Goal: Information Seeking & Learning: Understand process/instructions

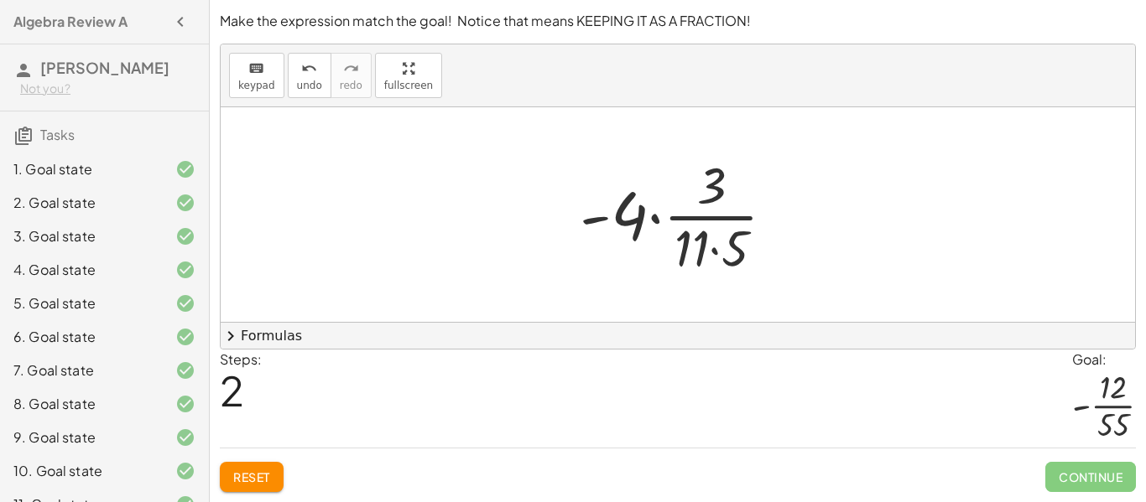
scroll to position [328, 0]
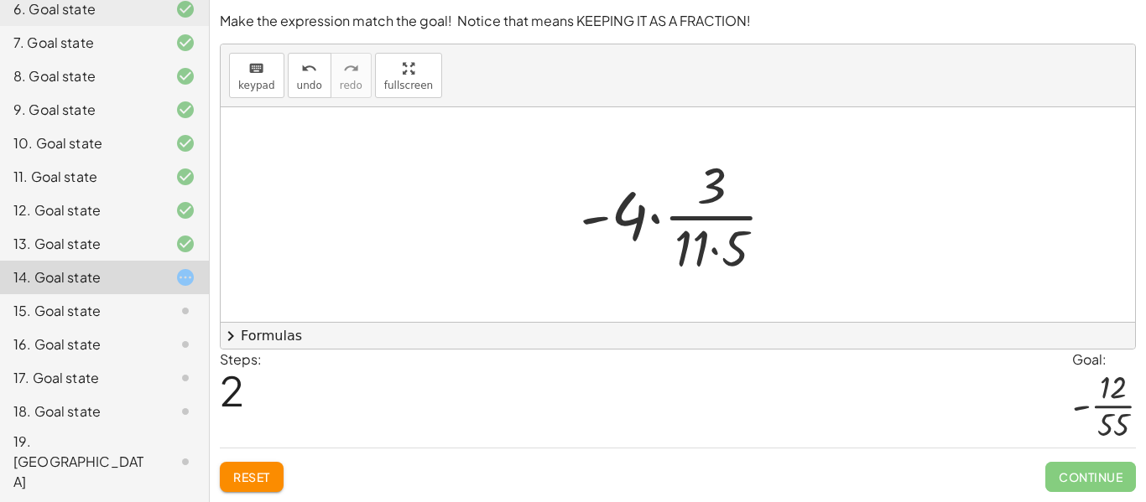
click at [652, 218] on div at bounding box center [684, 214] width 226 height 129
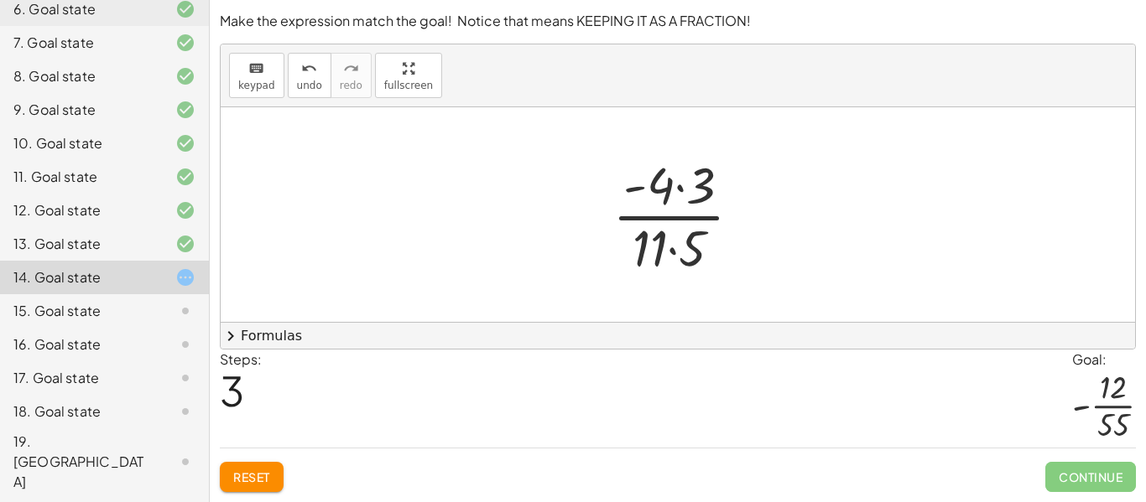
click at [664, 247] on div at bounding box center [683, 214] width 159 height 129
click at [668, 252] on div at bounding box center [683, 214] width 159 height 129
click at [678, 190] on div at bounding box center [683, 214] width 159 height 129
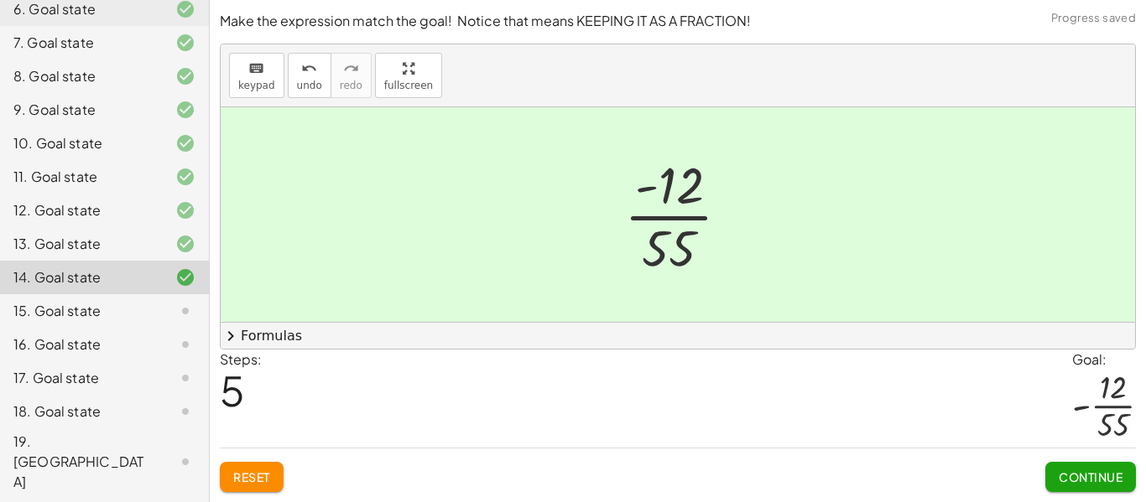
click at [1085, 481] on span "Continue" at bounding box center [1090, 477] width 64 height 15
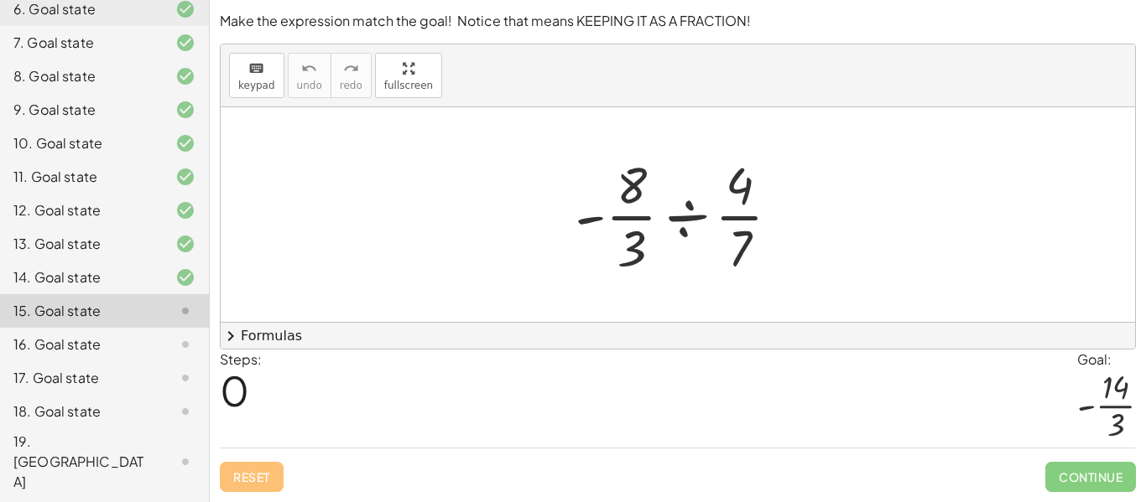
click at [684, 212] on div at bounding box center [684, 214] width 236 height 129
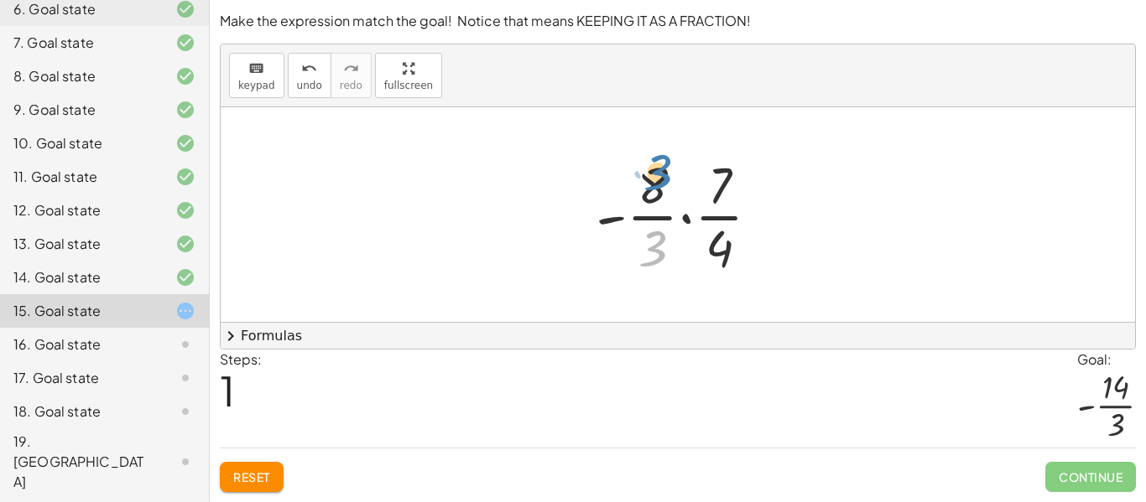
drag, startPoint x: 647, startPoint y: 252, endPoint x: 652, endPoint y: 176, distance: 76.5
click at [652, 176] on div at bounding box center [684, 214] width 195 height 129
drag, startPoint x: 660, startPoint y: 251, endPoint x: 739, endPoint y: 236, distance: 80.1
click at [739, 236] on div at bounding box center [684, 214] width 195 height 129
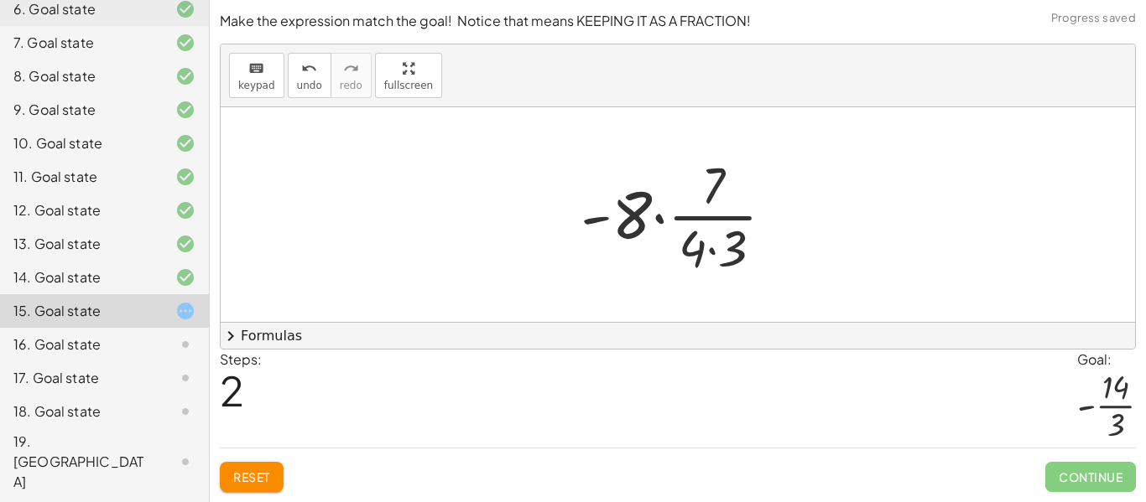
click at [657, 220] on div at bounding box center [683, 214] width 223 height 129
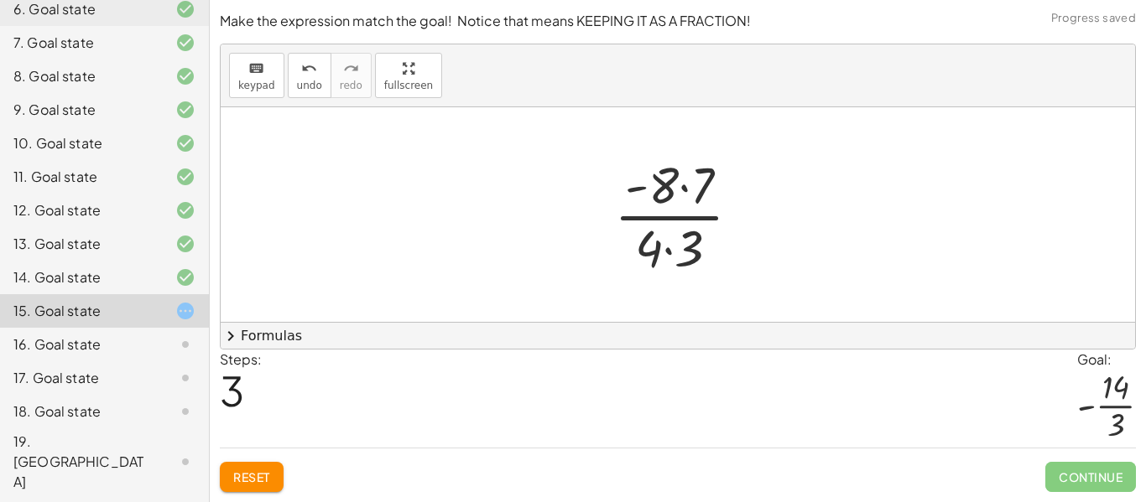
click at [683, 188] on div at bounding box center [683, 214] width 157 height 129
click at [670, 249] on div at bounding box center [683, 214] width 146 height 129
click at [680, 157] on div at bounding box center [683, 214] width 146 height 129
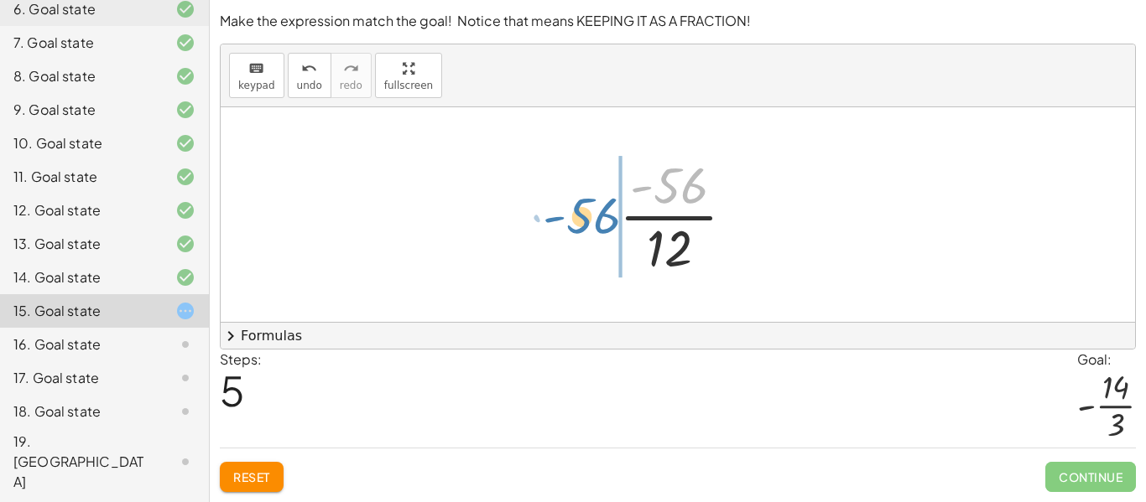
drag, startPoint x: 679, startPoint y: 165, endPoint x: 583, endPoint y: 186, distance: 98.7
click at [583, 186] on div "· - · 8 · 3 ÷ · 4 · 7 · - · 8 · 3 · · 7 · 4 · - 8 · · 7 · 4 · 3 · - 8 · 7 · 4 ·…" at bounding box center [678, 214] width 914 height 215
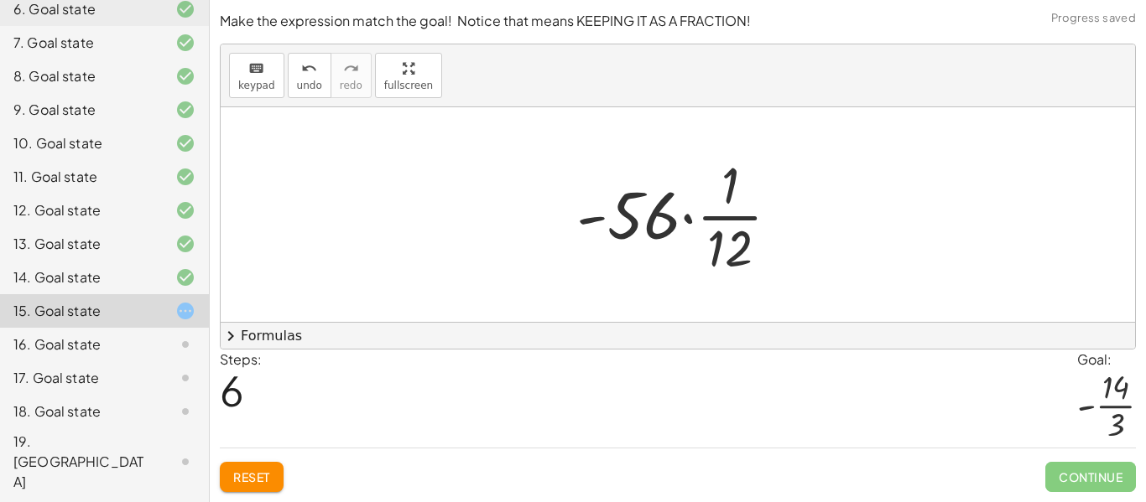
click at [690, 221] on div at bounding box center [684, 214] width 233 height 129
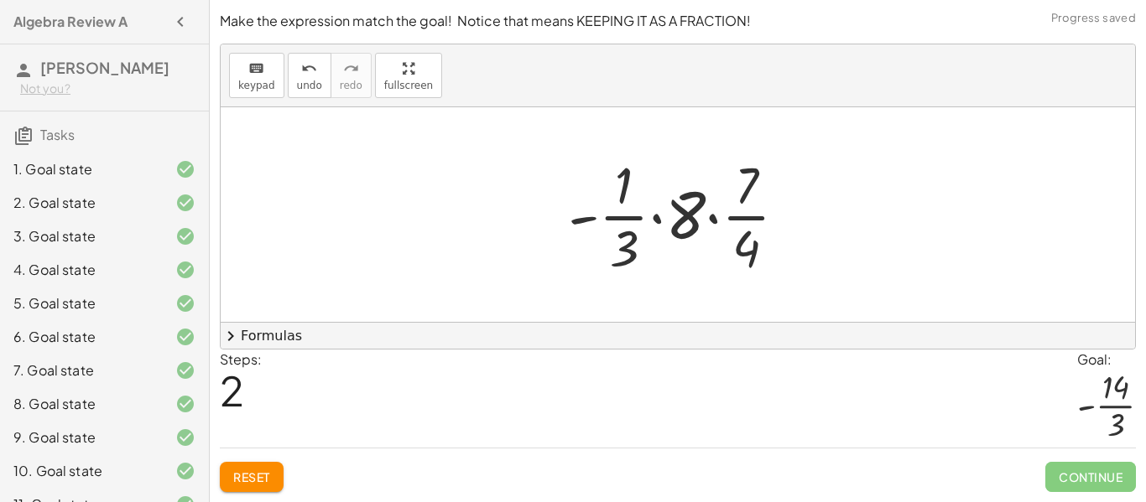
scroll to position [328, 0]
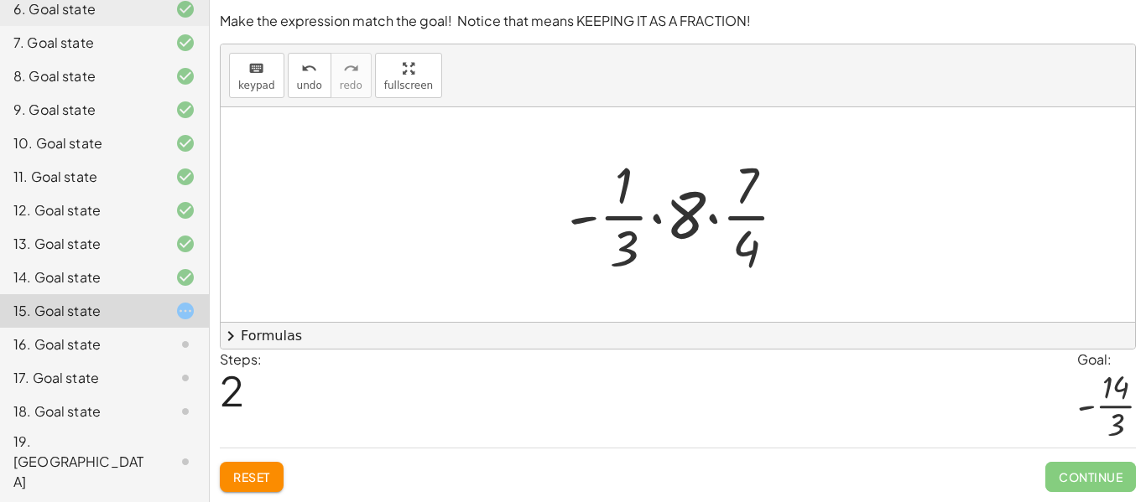
click at [713, 218] on div at bounding box center [683, 214] width 249 height 129
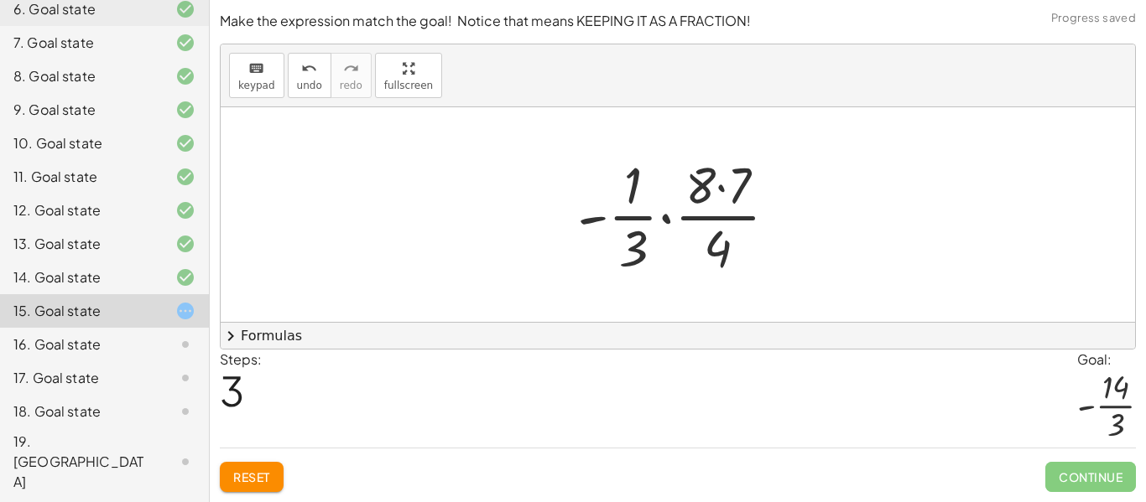
click at [665, 221] on div at bounding box center [684, 214] width 231 height 129
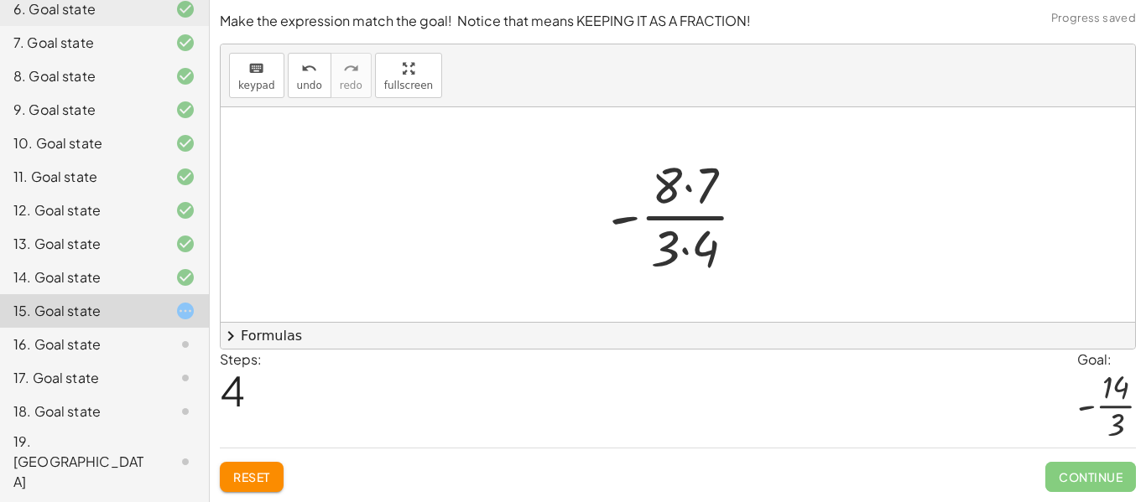
click at [682, 189] on div at bounding box center [683, 214] width 167 height 129
click at [688, 187] on div at bounding box center [683, 214] width 167 height 129
click at [686, 256] on div at bounding box center [683, 214] width 167 height 129
drag, startPoint x: 688, startPoint y: 258, endPoint x: 683, endPoint y: 195, distance: 63.9
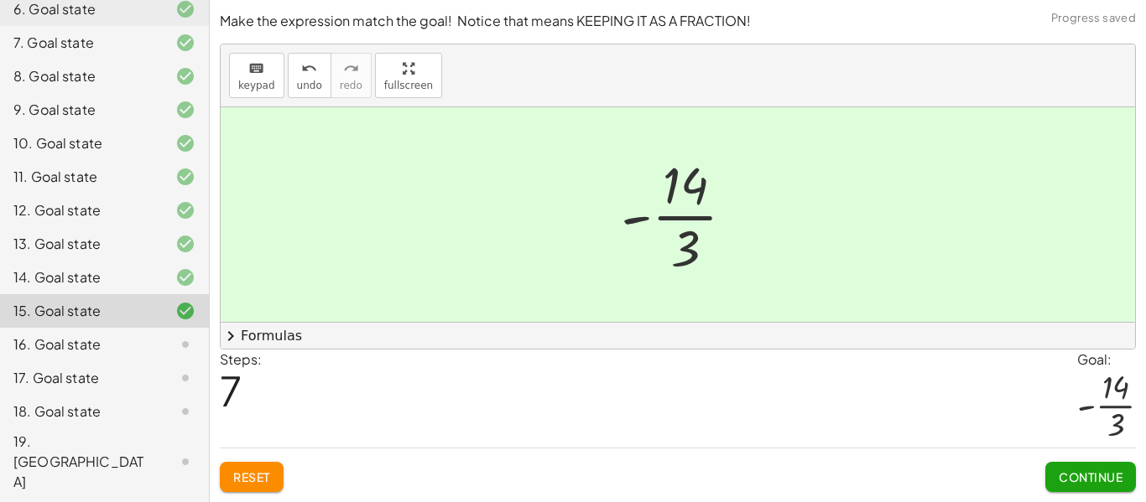
click at [1092, 465] on button "Continue" at bounding box center [1090, 477] width 91 height 30
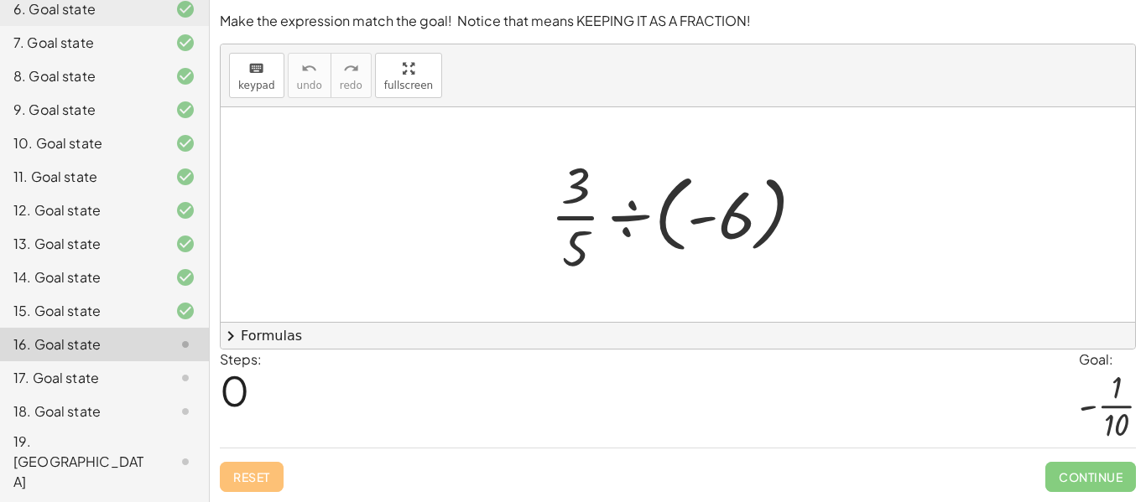
click at [629, 224] on div at bounding box center [684, 214] width 285 height 129
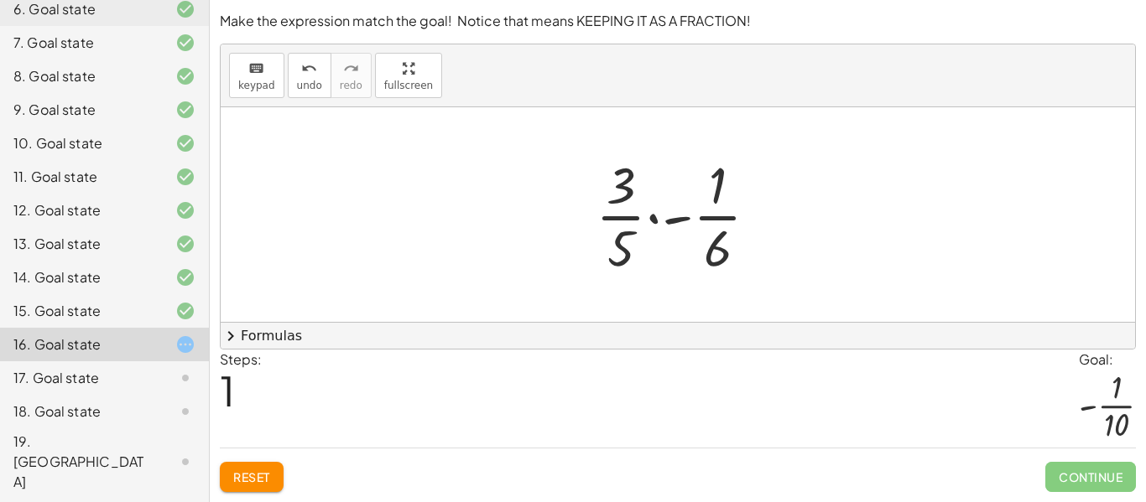
click at [655, 218] on div at bounding box center [683, 214] width 193 height 129
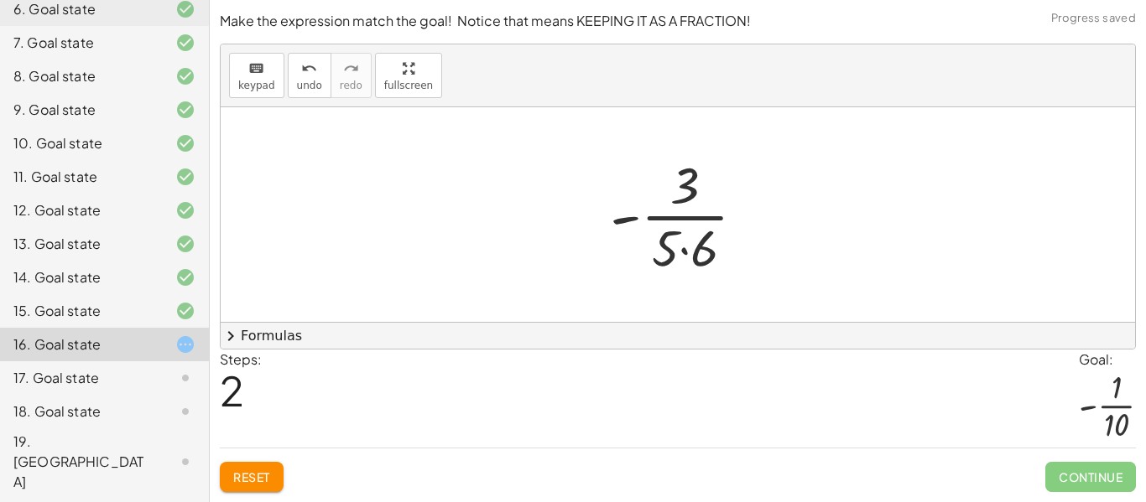
click at [686, 253] on div at bounding box center [684, 214] width 166 height 129
drag, startPoint x: 699, startPoint y: 251, endPoint x: 709, endPoint y: 180, distance: 71.3
click at [709, 180] on div at bounding box center [684, 214] width 153 height 129
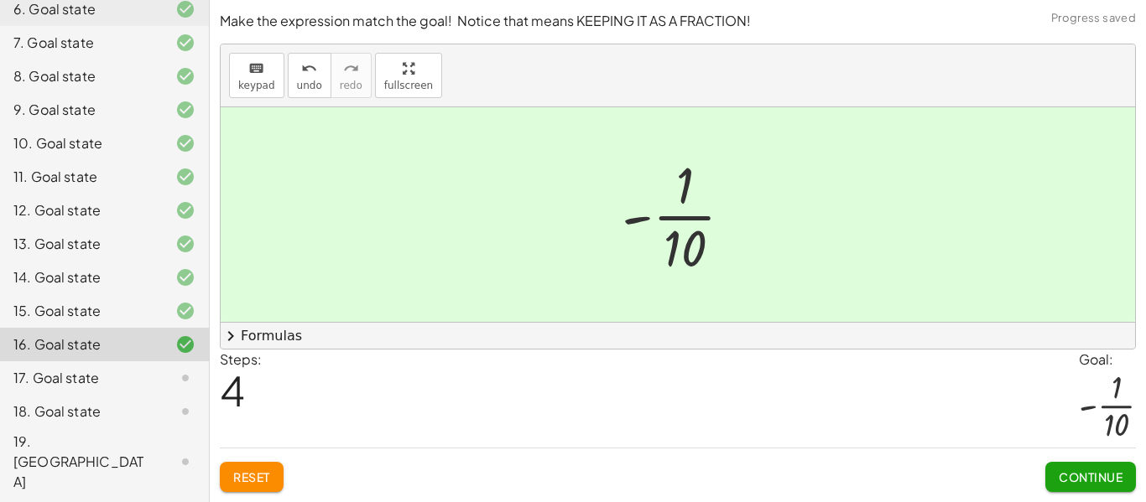
click at [1109, 486] on button "Continue" at bounding box center [1090, 477] width 91 height 30
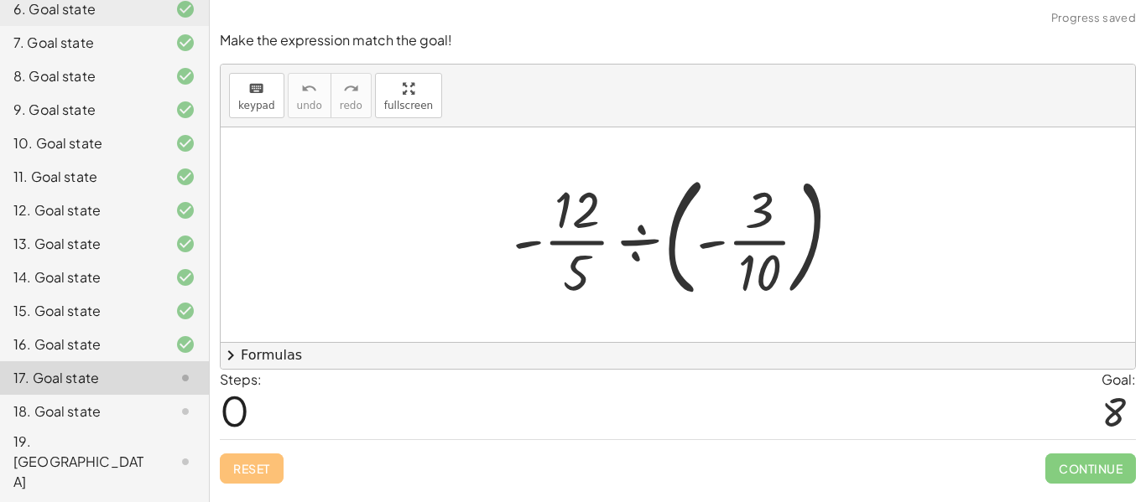
click at [630, 238] on div at bounding box center [683, 234] width 359 height 139
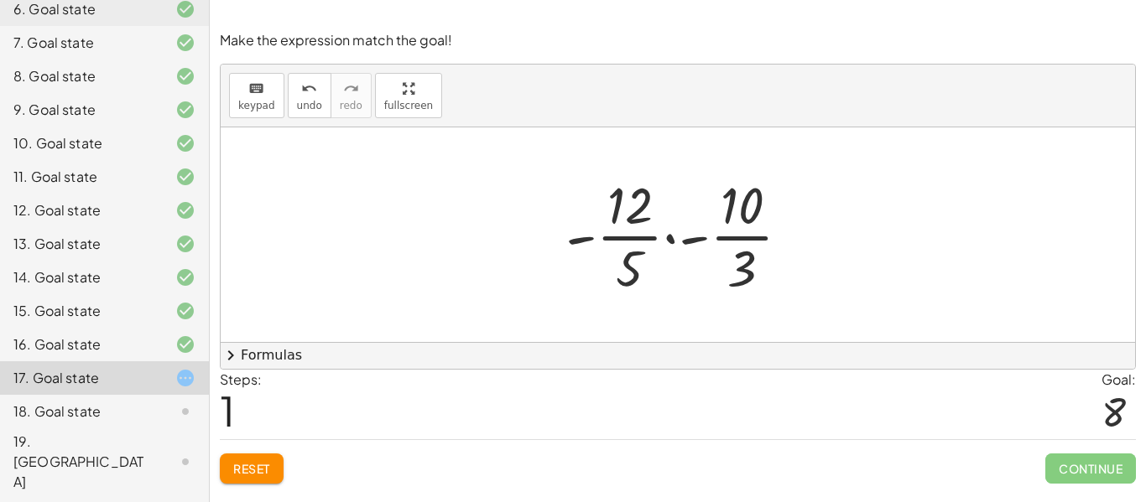
click at [669, 242] on div at bounding box center [684, 234] width 255 height 129
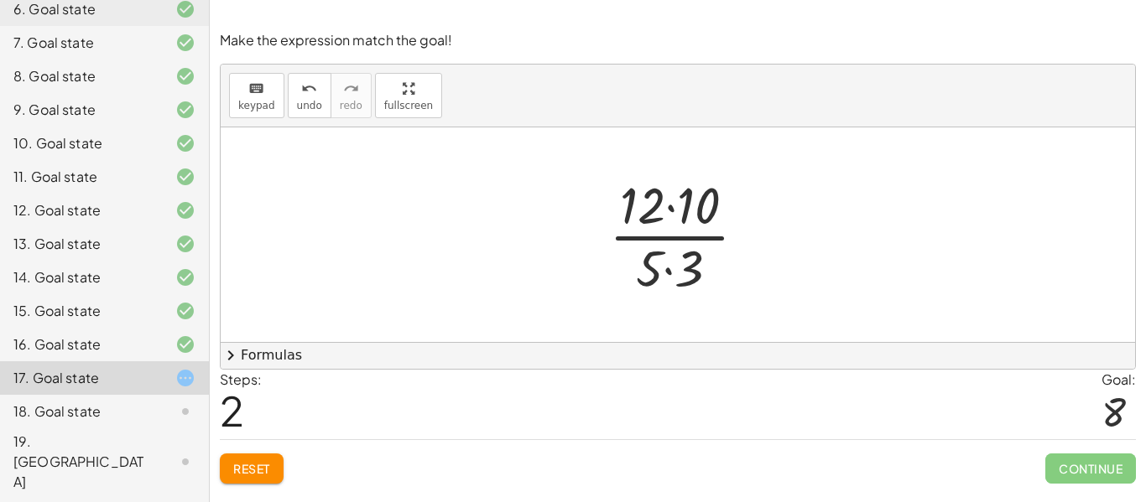
click at [675, 208] on div at bounding box center [684, 234] width 168 height 129
click at [668, 270] on div at bounding box center [684, 234] width 138 height 129
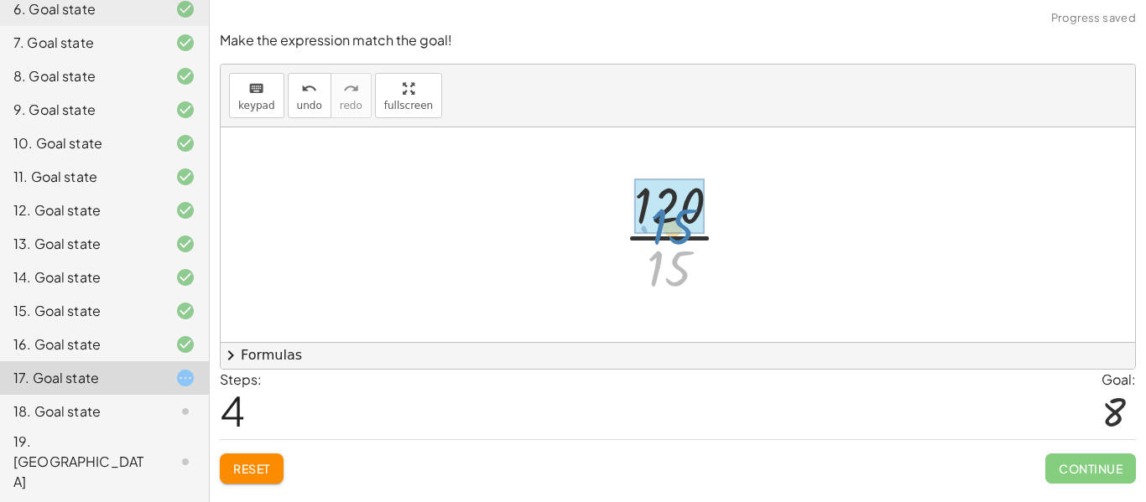
drag, startPoint x: 669, startPoint y: 260, endPoint x: 673, endPoint y: 216, distance: 44.6
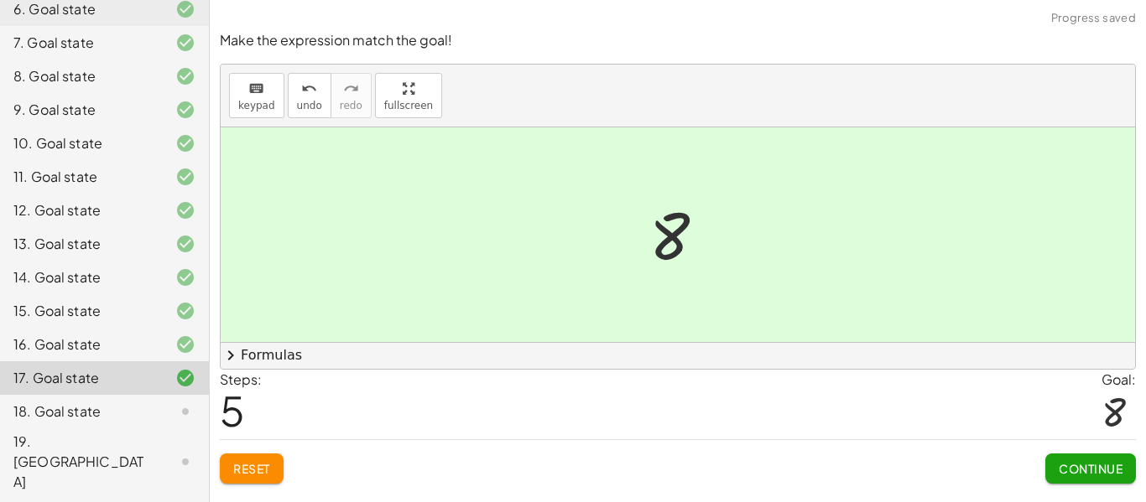
click at [1112, 475] on span "Continue" at bounding box center [1090, 468] width 64 height 15
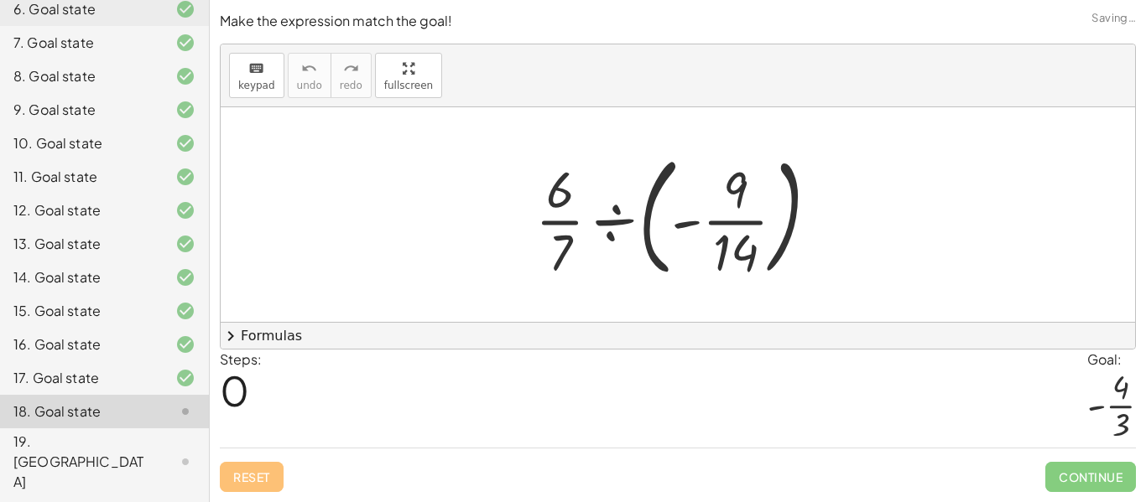
click at [1112, 475] on span "Continue" at bounding box center [1090, 477] width 91 height 30
click at [618, 216] on div at bounding box center [684, 214] width 314 height 139
click at [620, 228] on div at bounding box center [684, 214] width 314 height 139
click at [688, 227] on div at bounding box center [684, 214] width 314 height 139
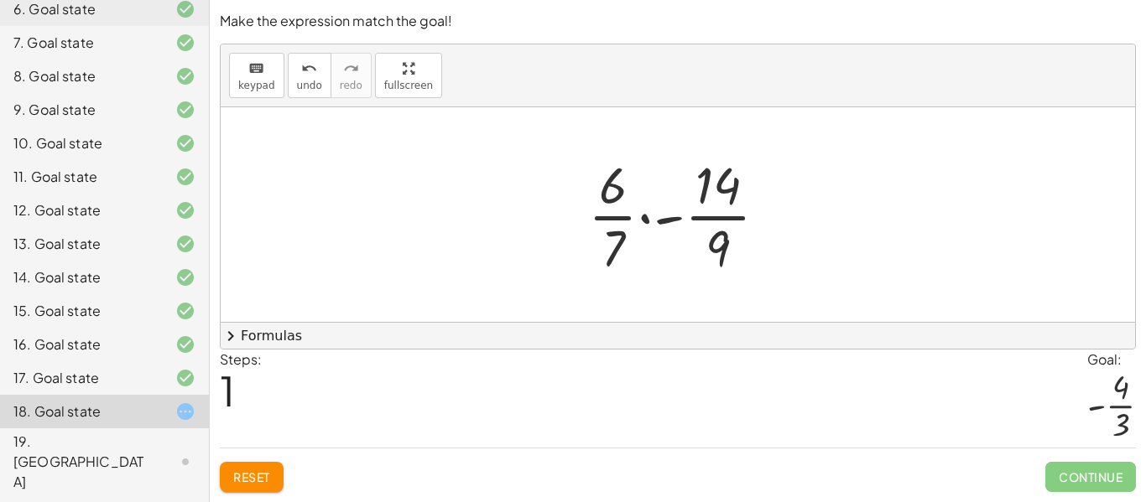
click at [647, 220] on div at bounding box center [684, 214] width 210 height 129
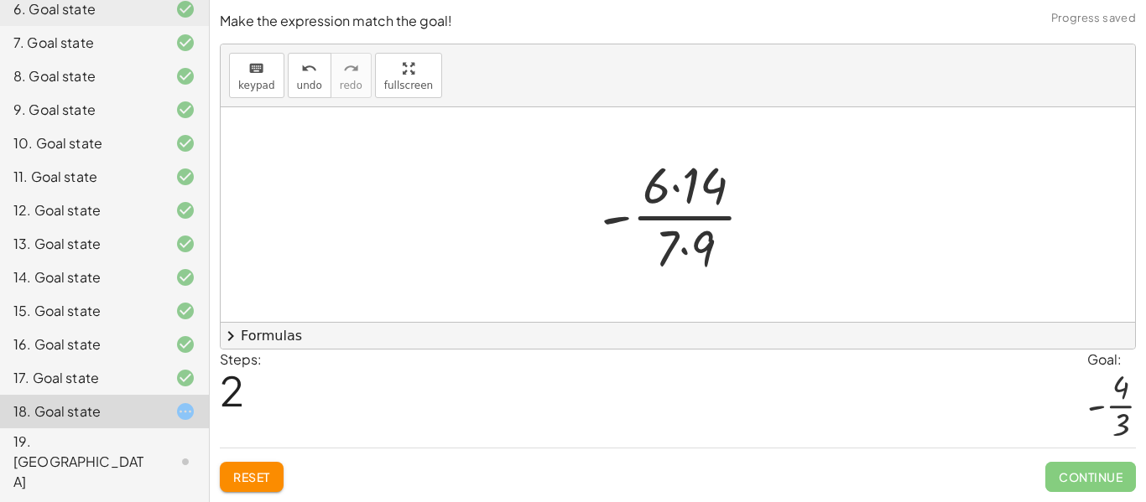
click at [686, 251] on div at bounding box center [684, 214] width 184 height 129
click at [678, 190] on div at bounding box center [684, 214] width 184 height 129
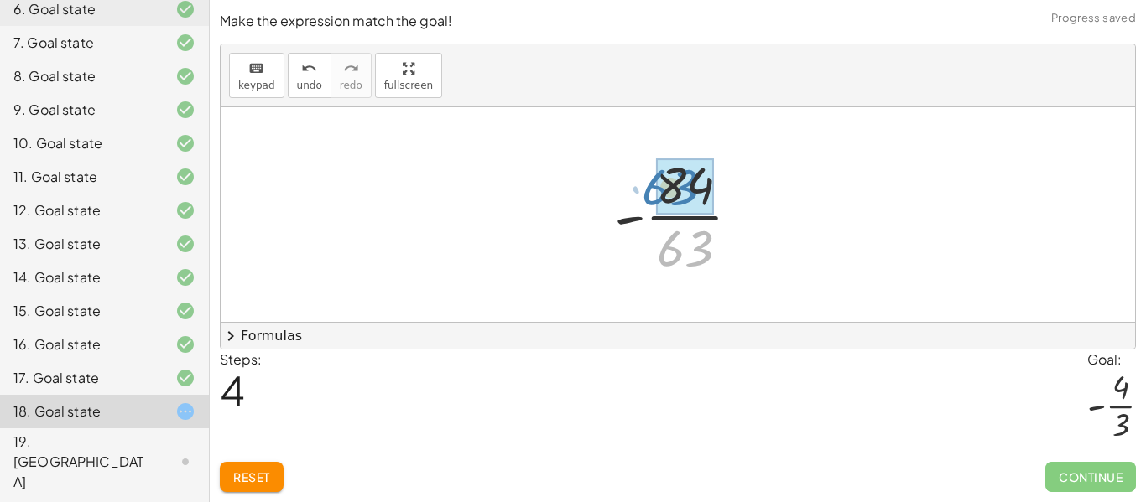
drag, startPoint x: 698, startPoint y: 251, endPoint x: 683, endPoint y: 189, distance: 63.7
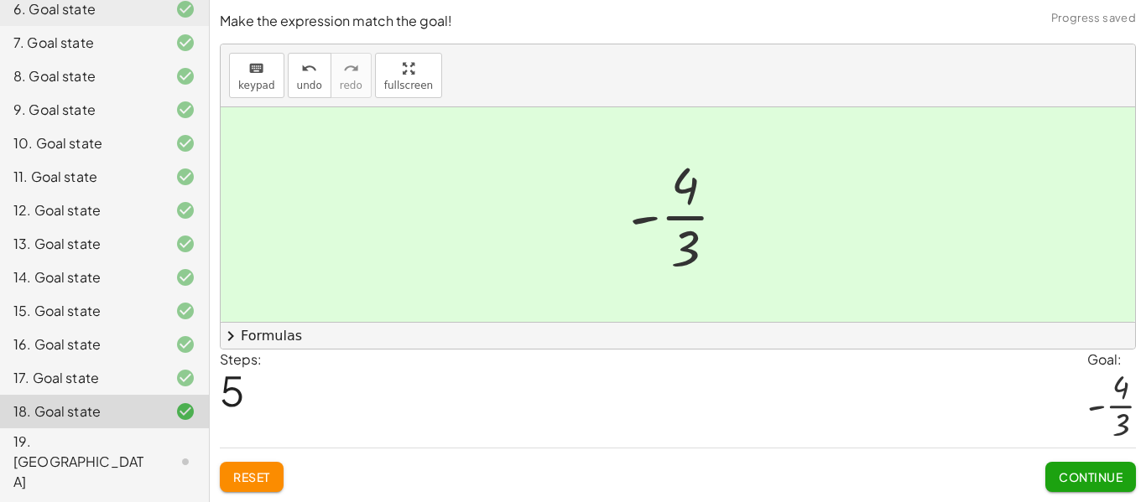
click at [1094, 478] on span "Continue" at bounding box center [1090, 477] width 64 height 15
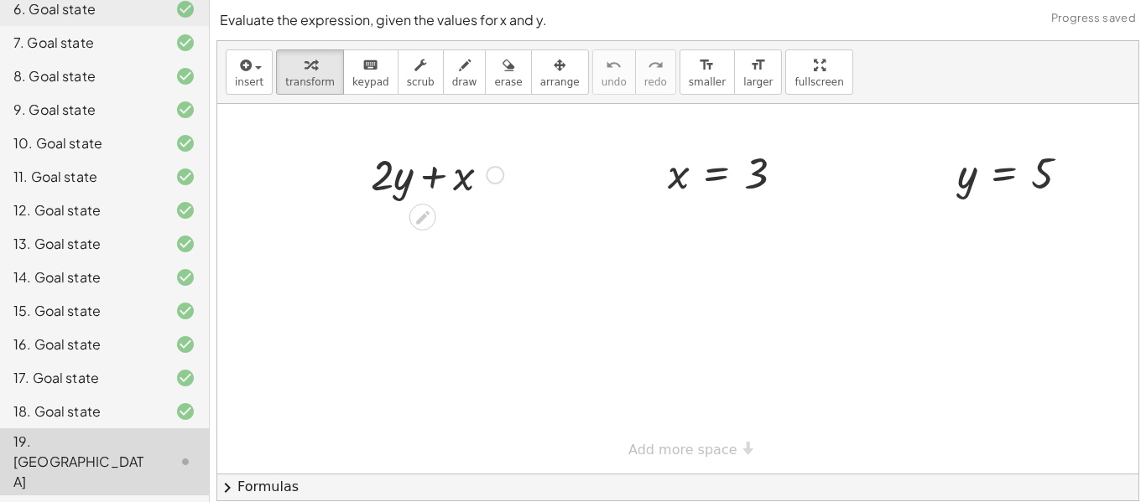
click at [490, 178] on div at bounding box center [495, 175] width 18 height 18
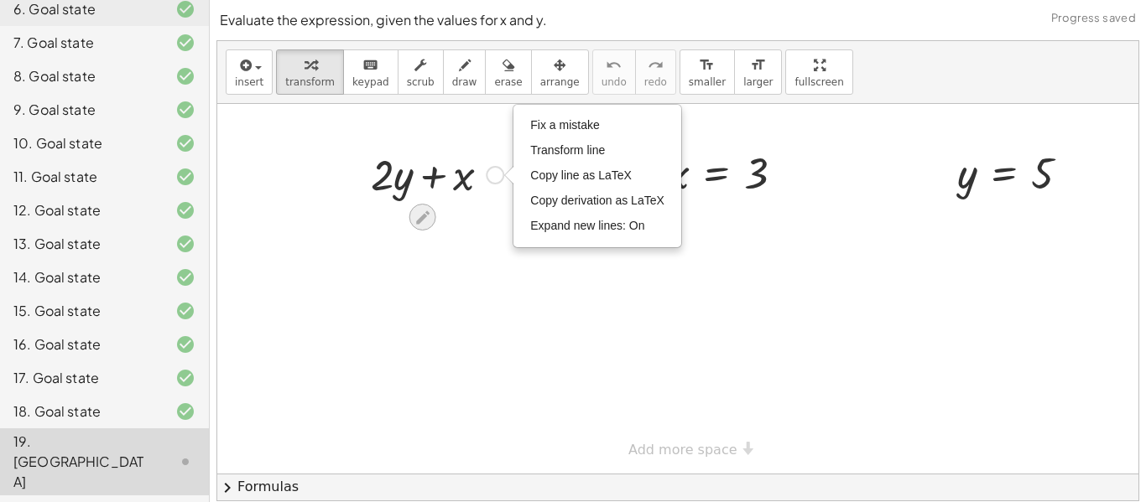
click at [422, 219] on icon at bounding box center [422, 216] width 13 height 13
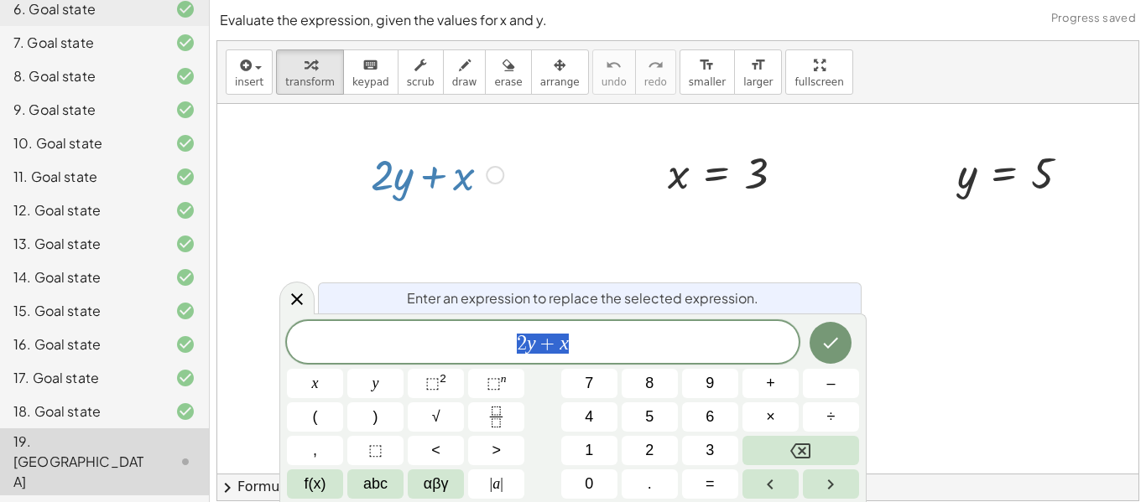
scroll to position [1, 0]
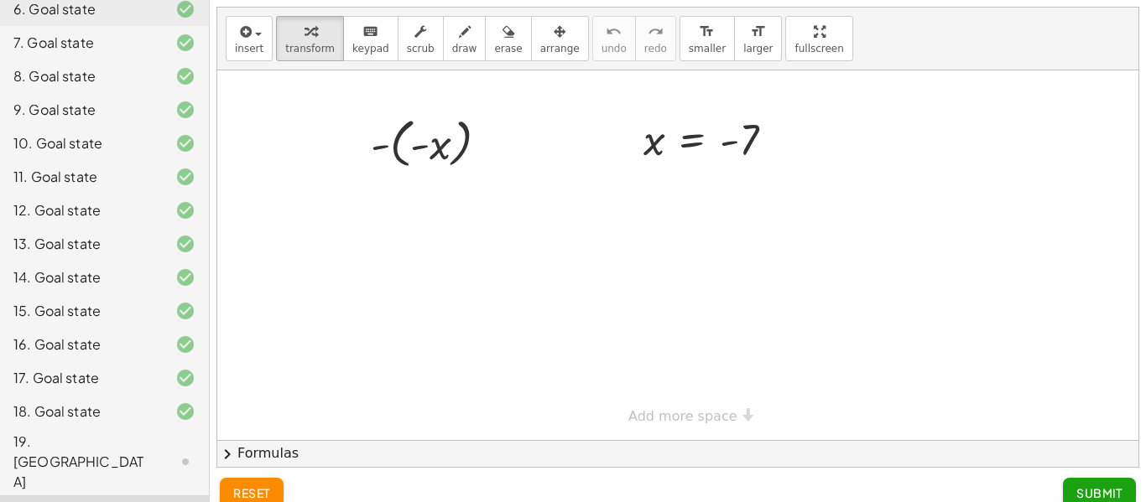
click at [142, 384] on div "17. Goal state" at bounding box center [80, 378] width 135 height 20
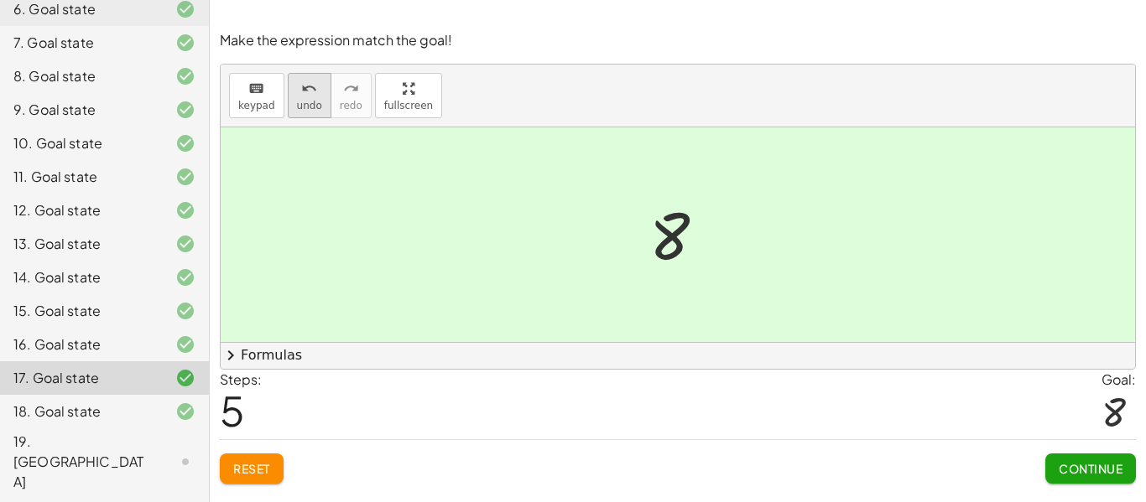
click at [292, 98] on button "undo undo" at bounding box center [310, 95] width 44 height 45
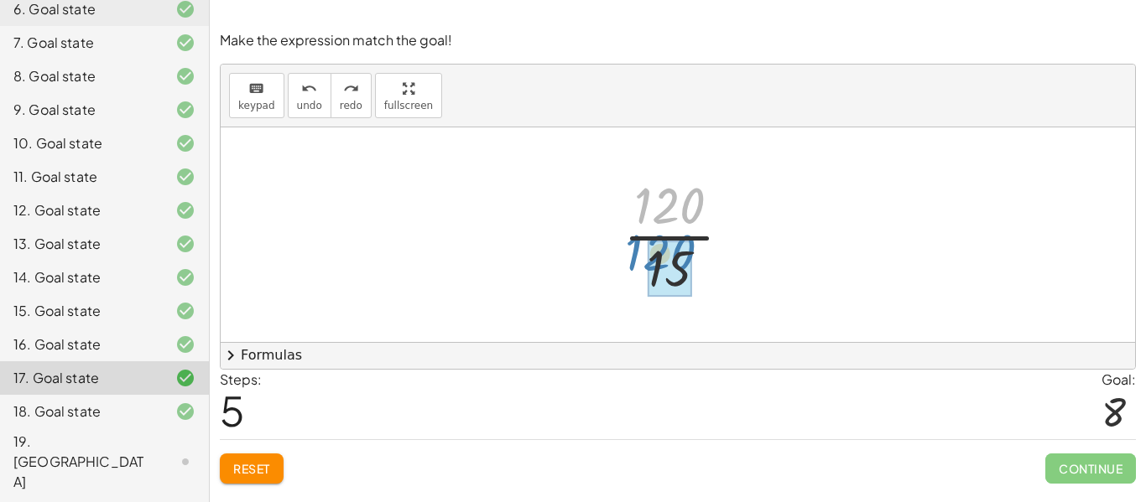
drag, startPoint x: 671, startPoint y: 202, endPoint x: 664, endPoint y: 273, distance: 70.8
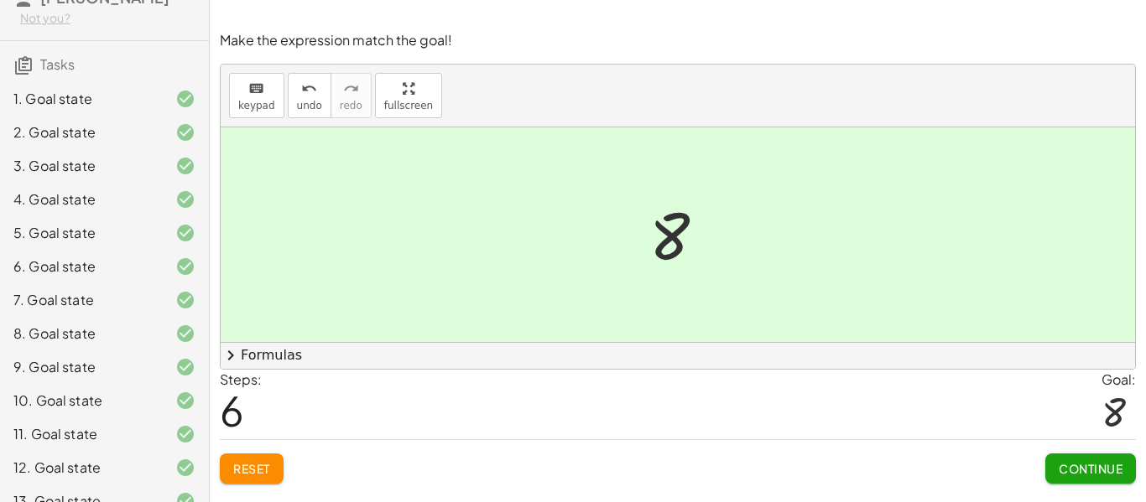
scroll to position [0, 0]
